Goal: Find specific page/section: Find specific page/section

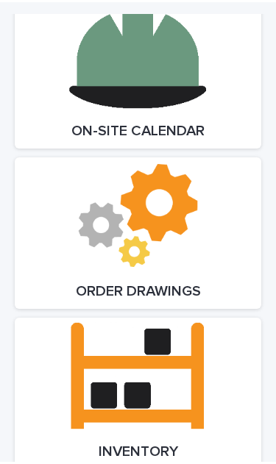
scroll to position [2763, 0]
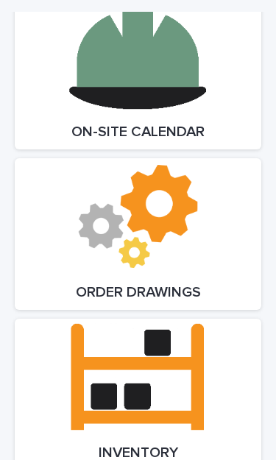
click at [183, 82] on link "Open Link" at bounding box center [138, 74] width 246 height 152
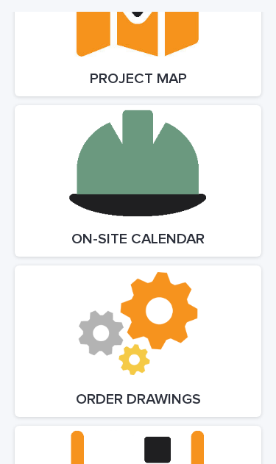
scroll to position [2646, 0]
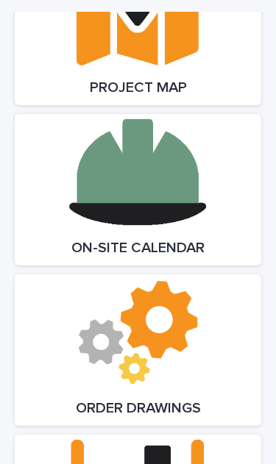
click at [164, 165] on link "Open Link" at bounding box center [138, 190] width 246 height 152
click at [140, 139] on link "Open Link" at bounding box center [138, 190] width 246 height 152
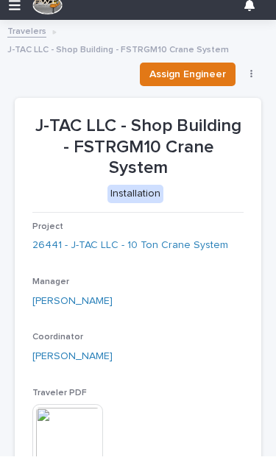
scroll to position [15, 0]
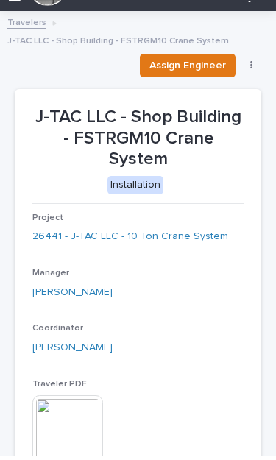
click at [169, 232] on link "26441 - J-TAC LLC - 10 Ton Crane System" at bounding box center [130, 239] width 196 height 15
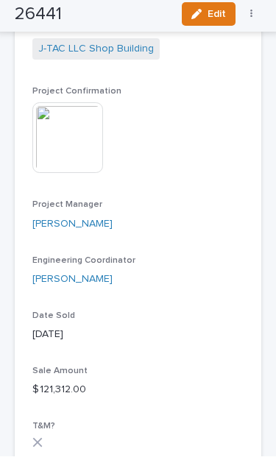
scroll to position [572, 0]
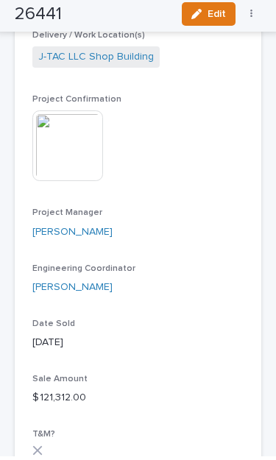
click at [75, 151] on img at bounding box center [67, 149] width 71 height 71
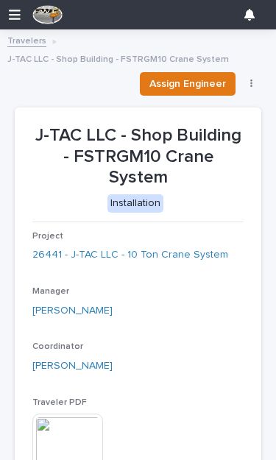
click at [143, 247] on link "26441 - J-TAC LLC - 10 Ton Crane System" at bounding box center [130, 254] width 196 height 15
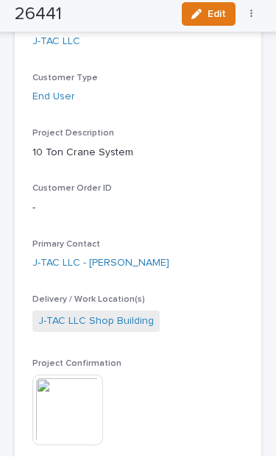
scroll to position [321, 0]
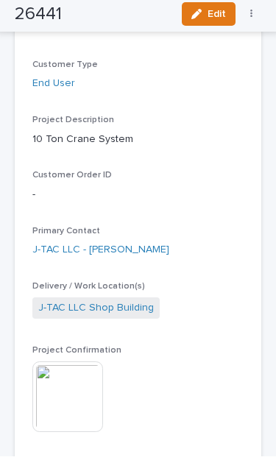
click at [89, 379] on img at bounding box center [67, 400] width 71 height 71
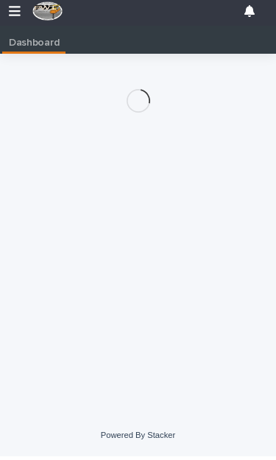
scroll to position [29, 0]
